Goal: Check status: Check status

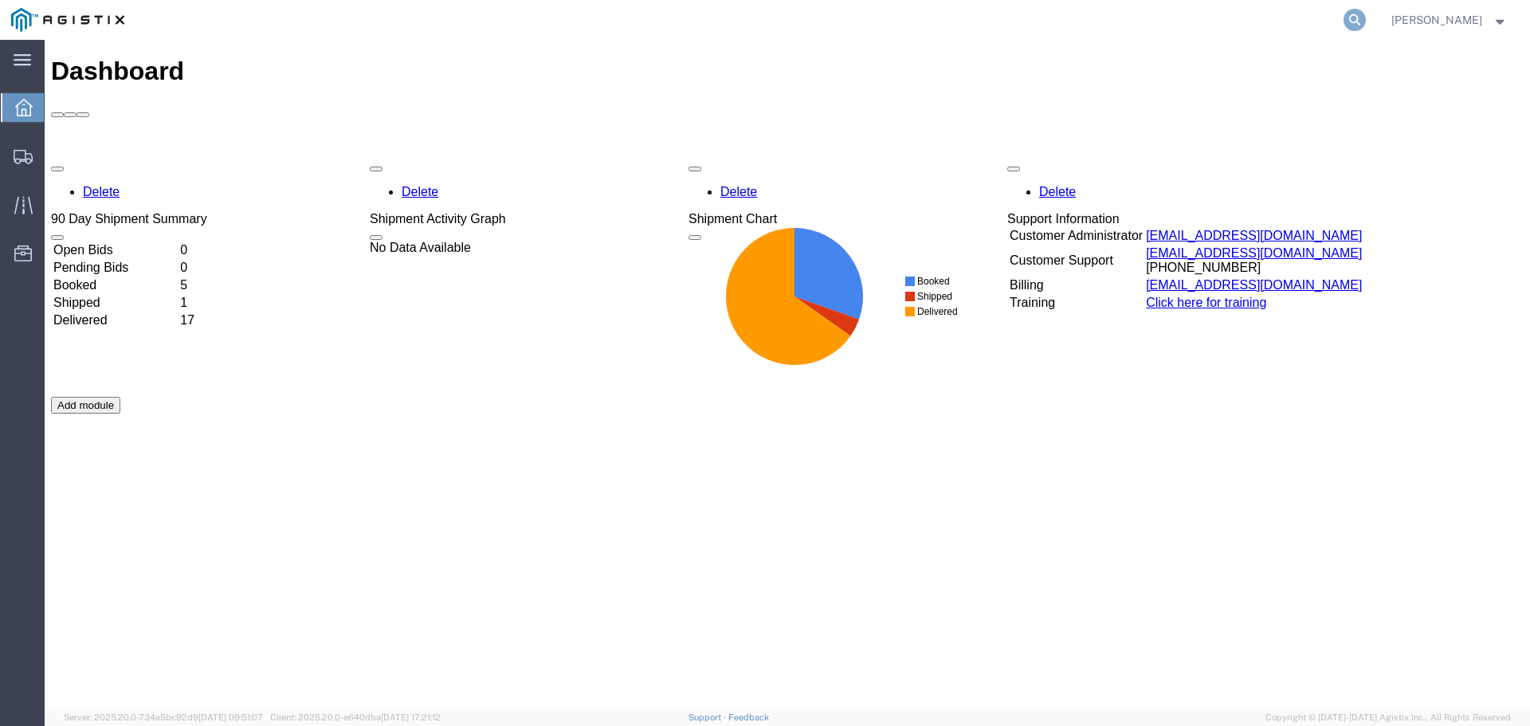
click at [1366, 16] on icon at bounding box center [1354, 20] width 22 height 22
click at [1041, 22] on input "search" at bounding box center [1101, 20] width 484 height 38
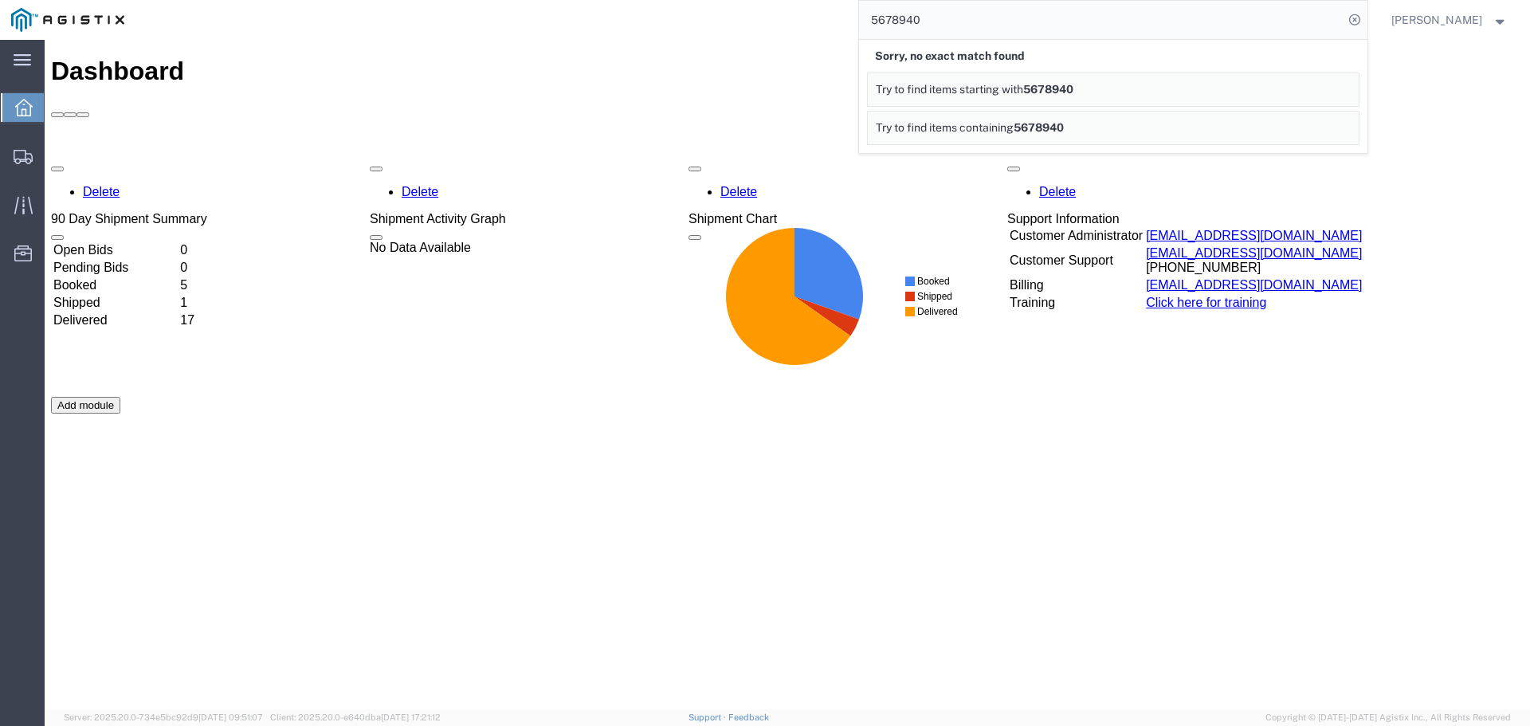
click at [908, 18] on input "5678940" at bounding box center [1101, 20] width 484 height 38
click at [954, 18] on input "55678940" at bounding box center [1101, 20] width 484 height 38
type input "5"
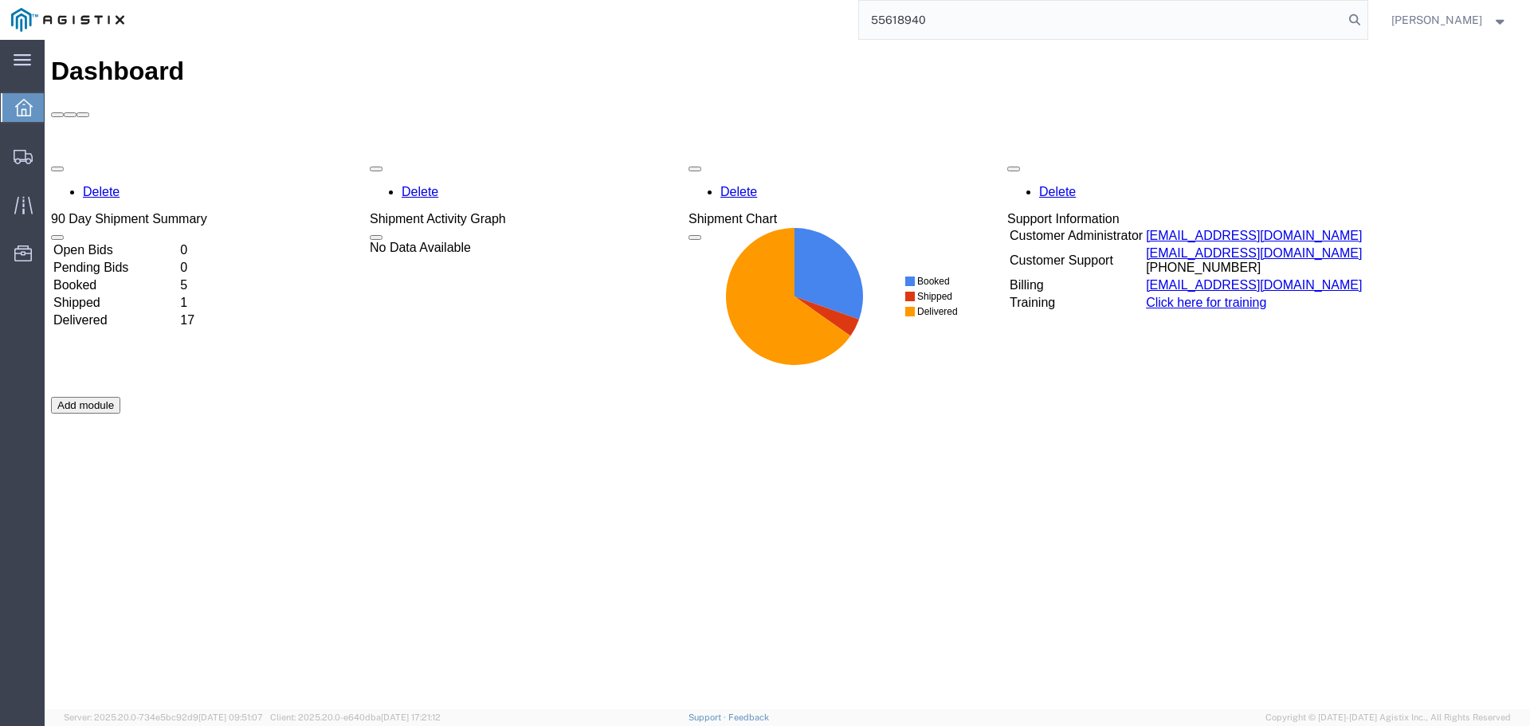
type input "55618940"
